Goal: Transaction & Acquisition: Book appointment/travel/reservation

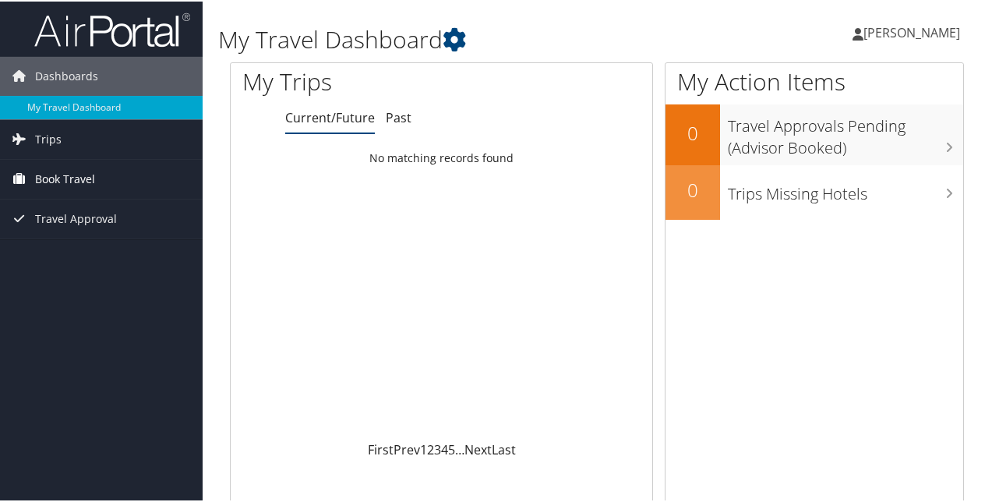
click at [72, 181] on span "Book Travel" at bounding box center [65, 177] width 60 height 39
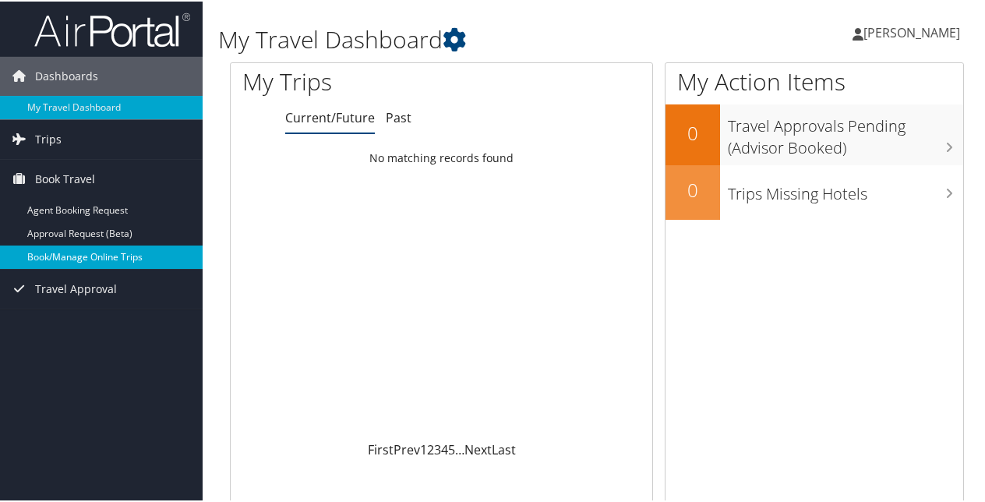
click at [65, 255] on link "Book/Manage Online Trips" at bounding box center [101, 255] width 203 height 23
